Goal: Transaction & Acquisition: Subscribe to service/newsletter

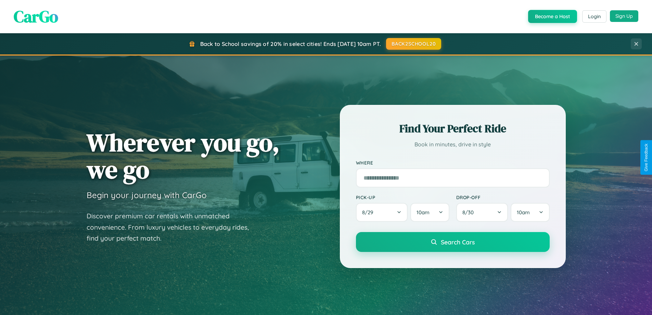
click at [624, 16] on button "Sign Up" at bounding box center [624, 16] width 28 height 12
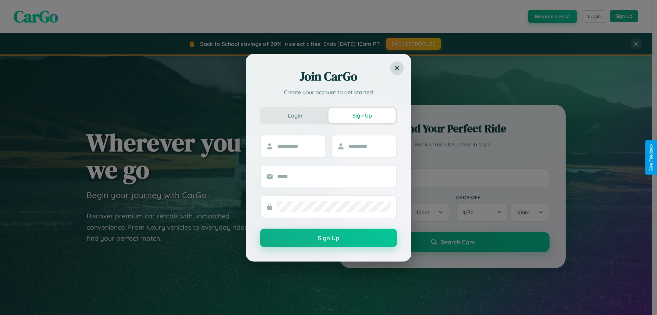
scroll to position [295, 0]
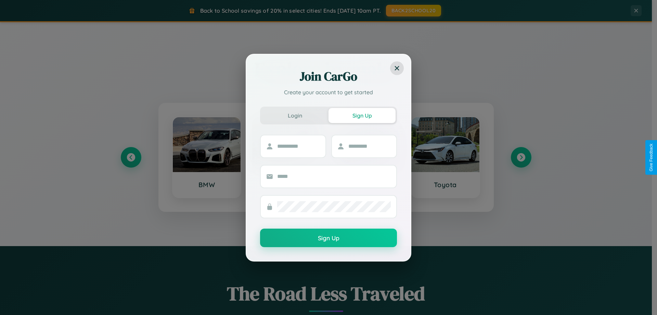
click at [131, 157] on div "Join CarGo Create your account to get started Login Sign Up Sign Up" at bounding box center [328, 157] width 657 height 315
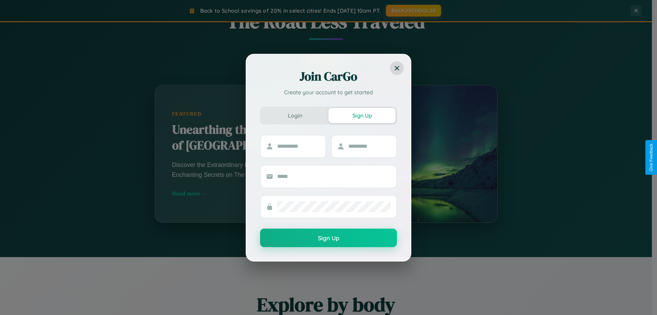
scroll to position [1317, 0]
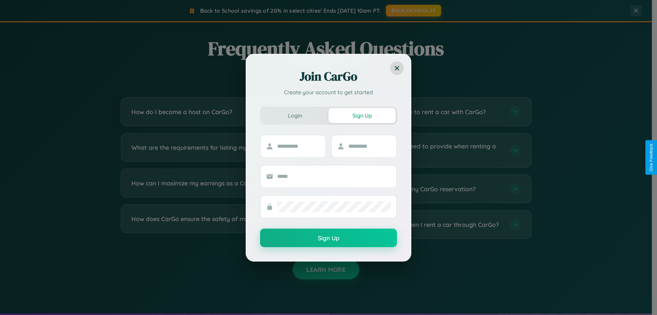
click at [432, 150] on div "Join CarGo Create your account to get started Login Sign Up Sign Up" at bounding box center [328, 157] width 657 height 315
click at [220, 224] on div "Join CarGo Create your account to get started Login Sign Up Sign Up" at bounding box center [328, 157] width 657 height 315
click at [432, 112] on div "Join CarGo Create your account to get started Login Sign Up Sign Up" at bounding box center [328, 157] width 657 height 315
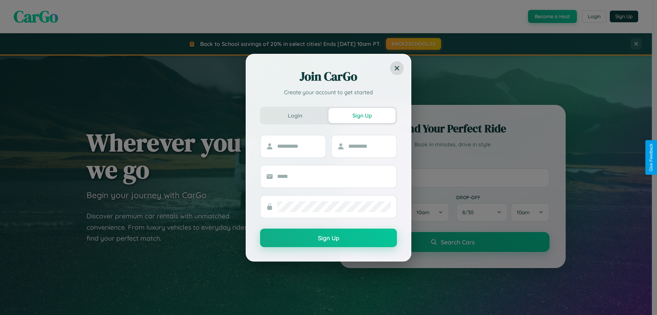
click at [552, 16] on div "Join CarGo Create your account to get started Login Sign Up Sign Up" at bounding box center [328, 157] width 657 height 315
